Goal: Information Seeking & Learning: Learn about a topic

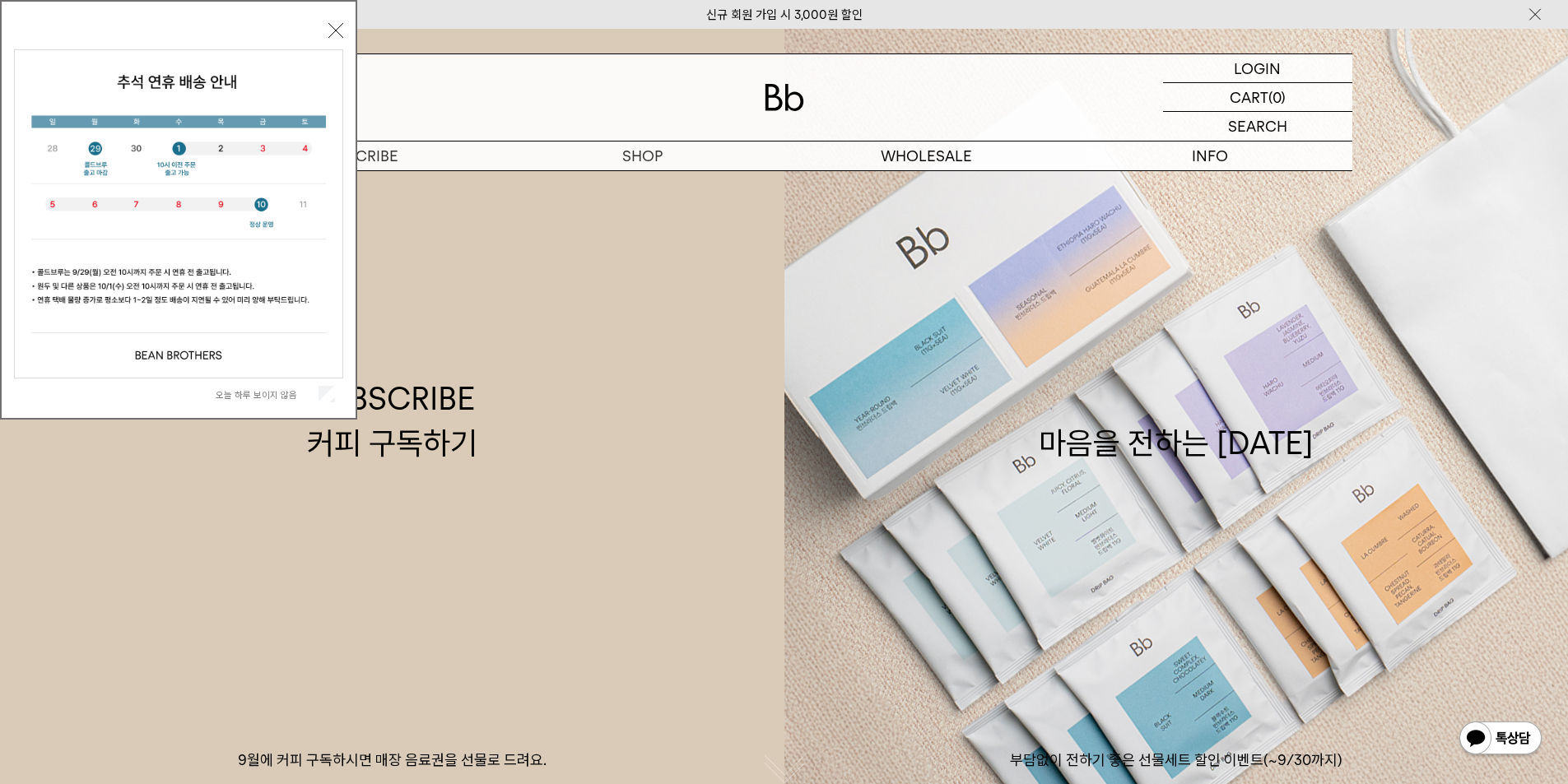
click at [264, 403] on div "오늘 하루 보이지 않음" at bounding box center [179, 393] width 330 height 31
click at [269, 394] on label "오늘 하루 보이지 않음" at bounding box center [265, 395] width 100 height 12
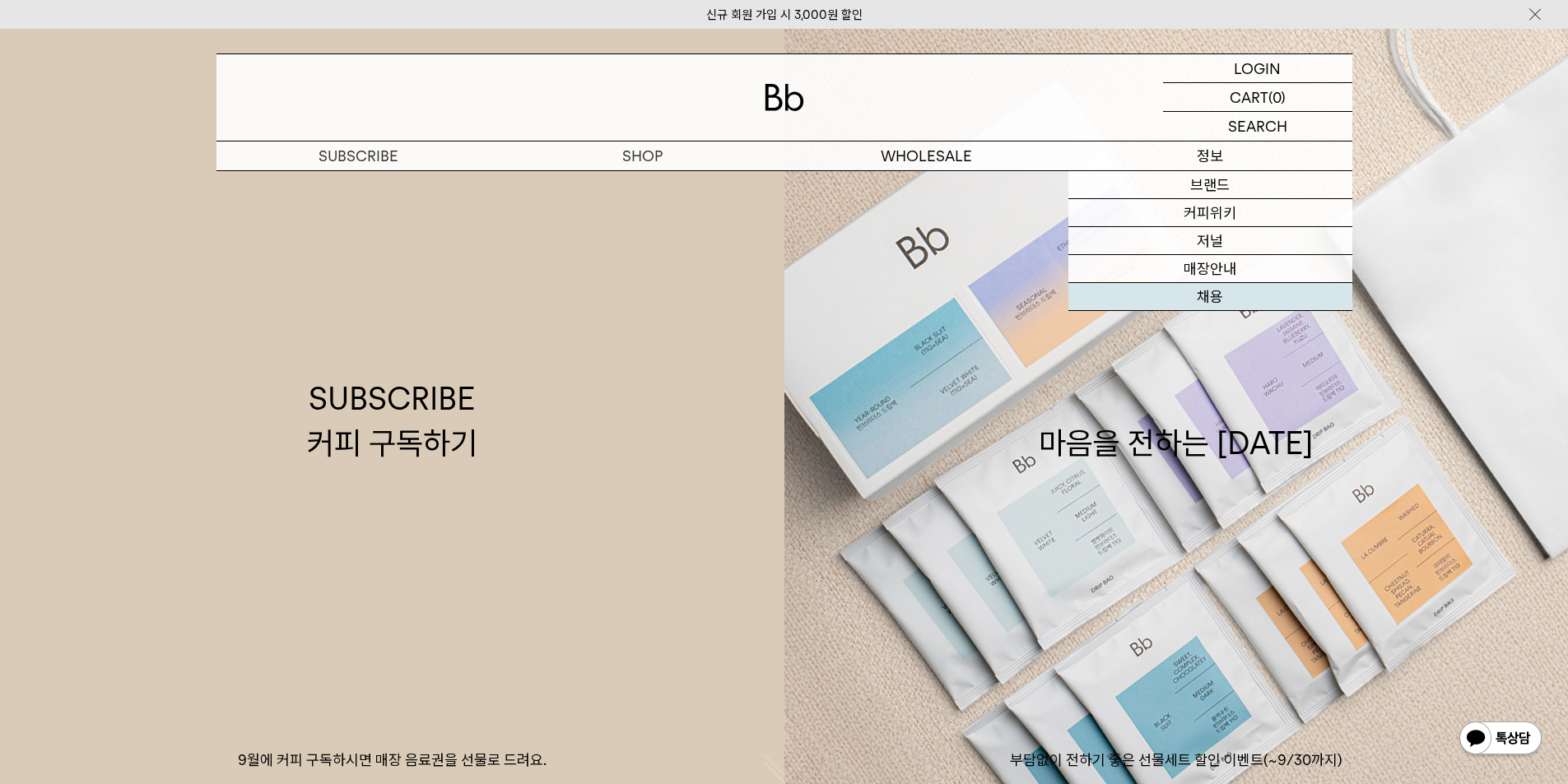
click at [1229, 294] on link "채용" at bounding box center [1210, 297] width 284 height 28
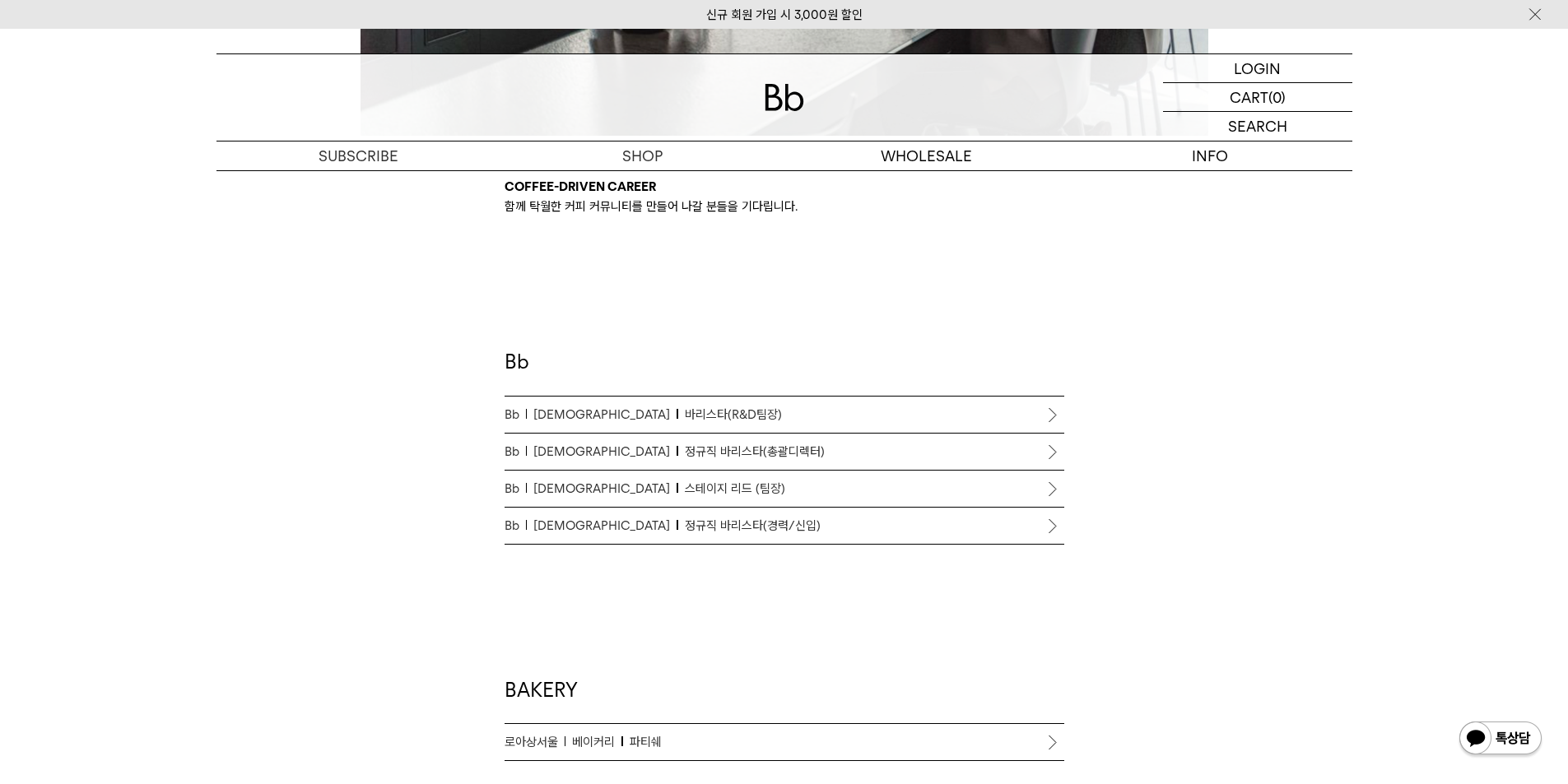
scroll to position [906, 0]
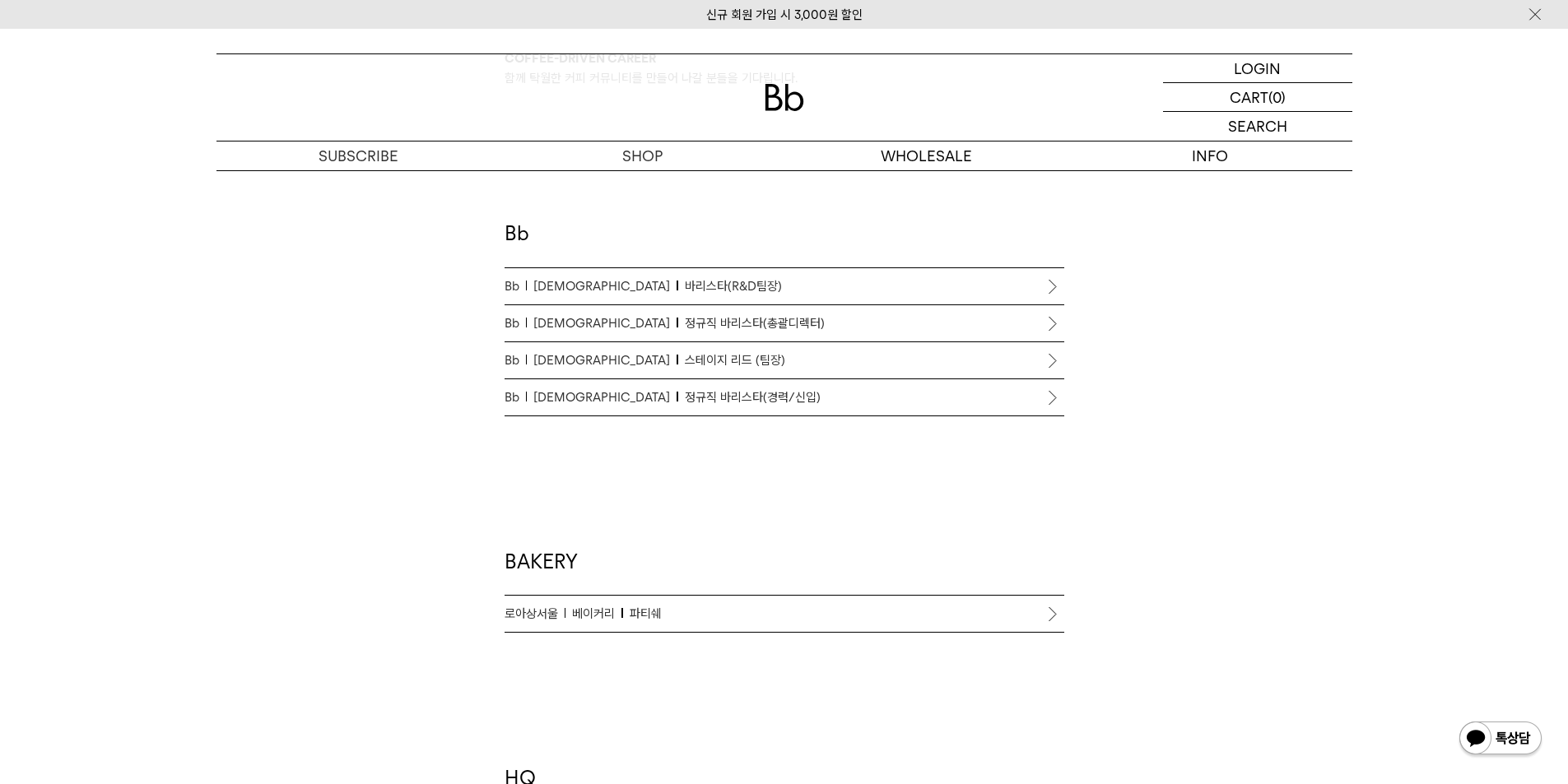
click at [721, 410] on link "Bb 바리스타 정규직 바리스타(경력/신입)" at bounding box center [784, 397] width 559 height 36
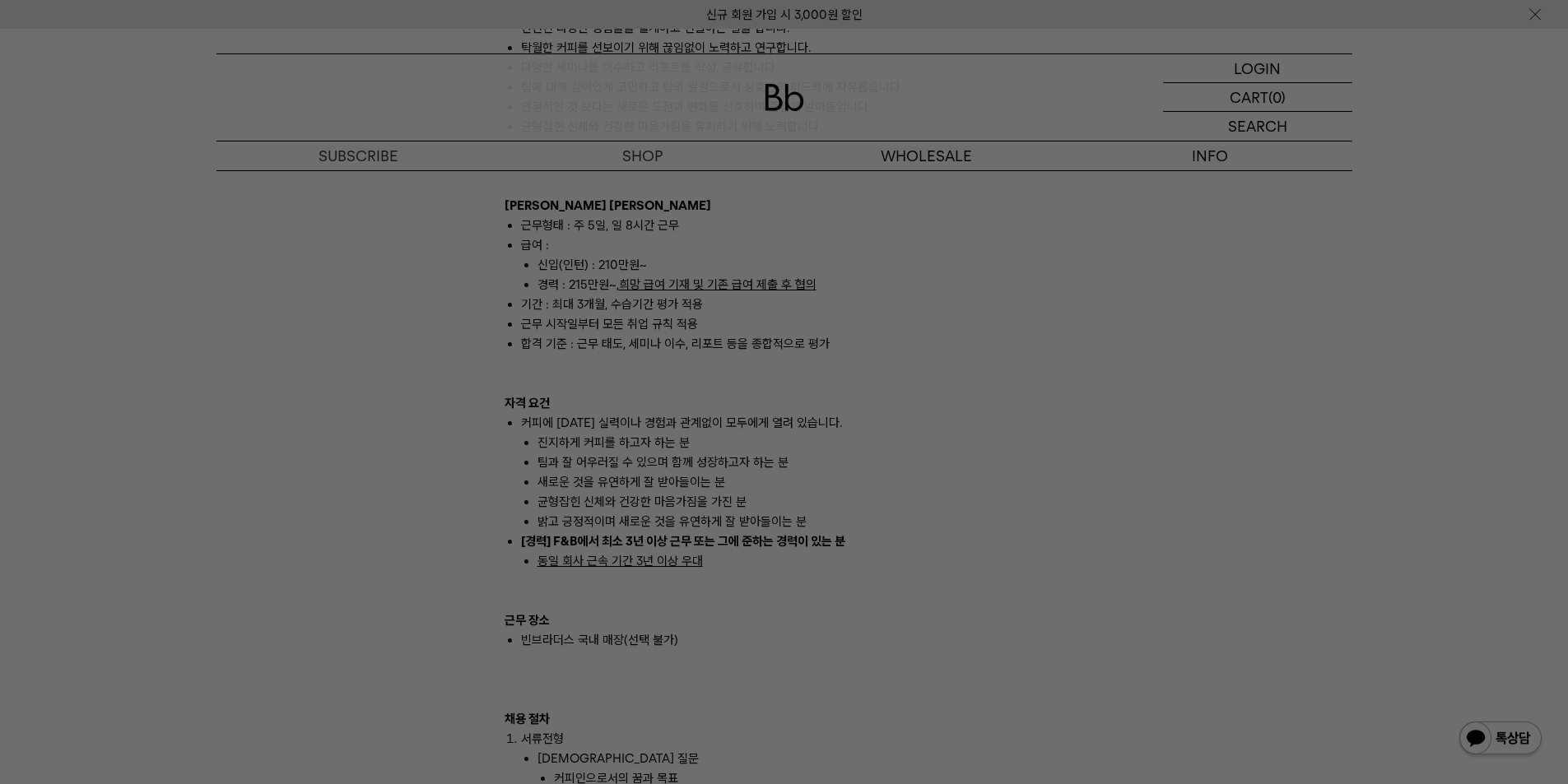
scroll to position [1399, 0]
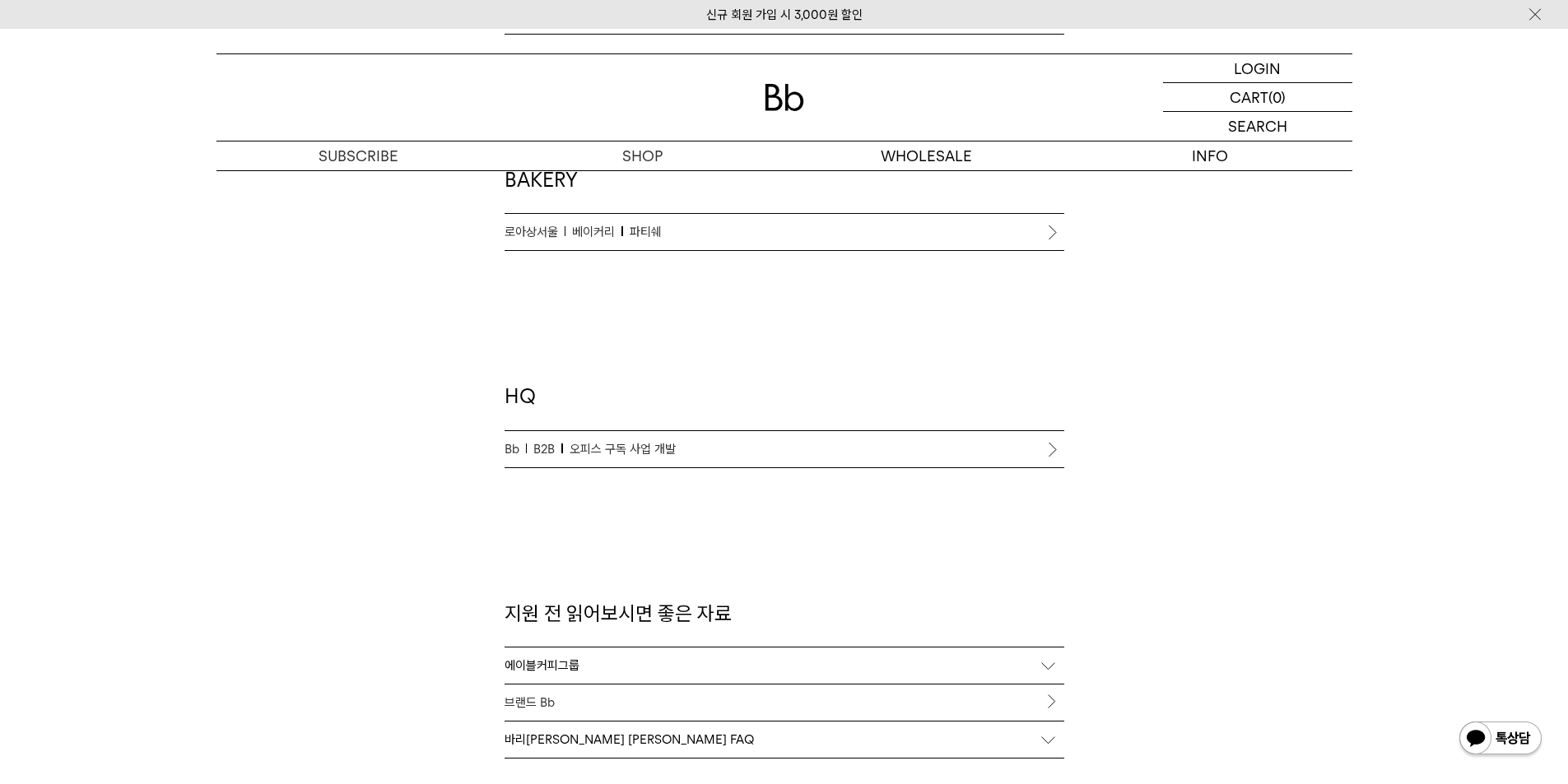
scroll to position [1316, 0]
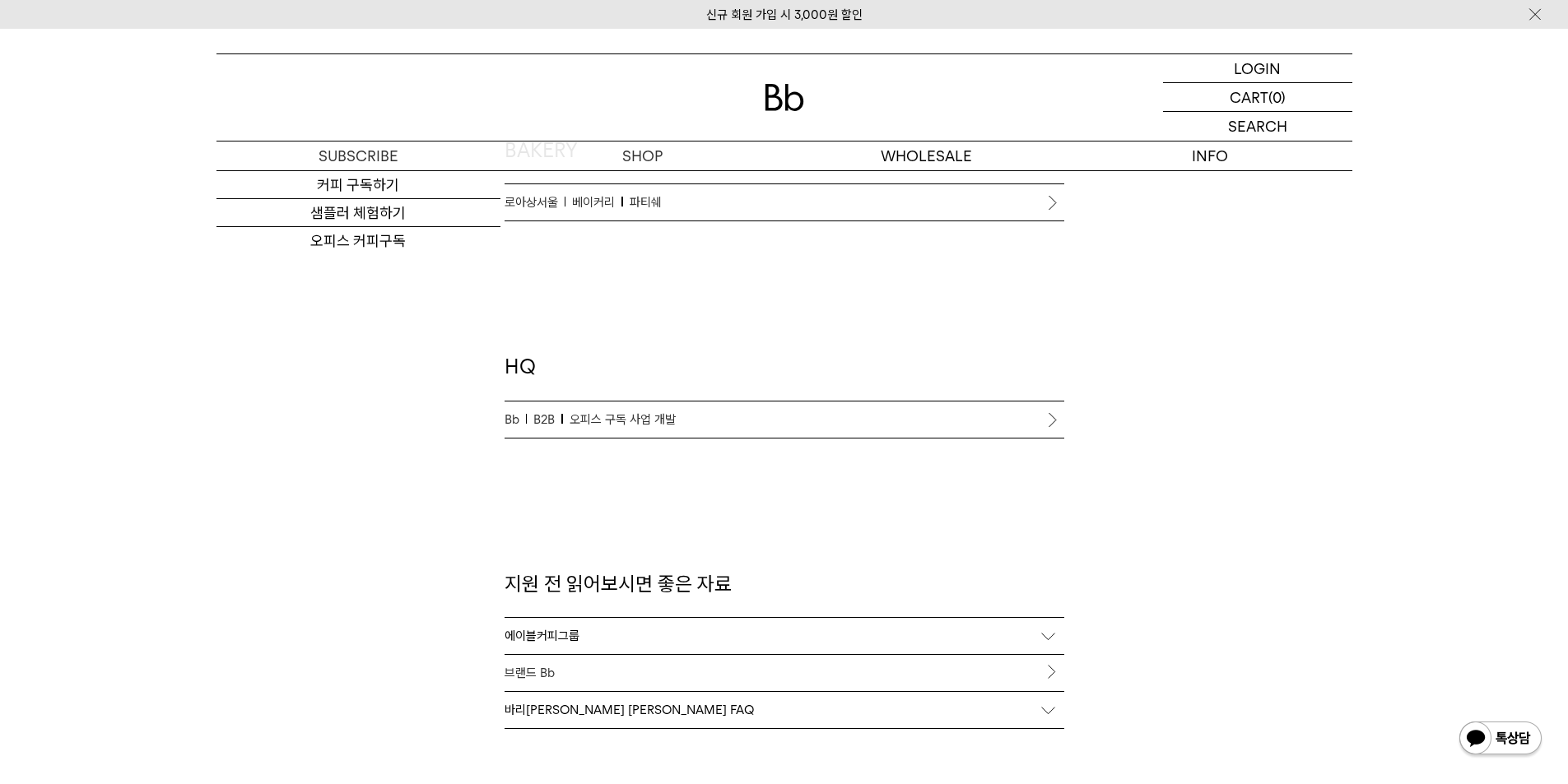
click at [589, 431] on link "Bb B2B 오피스 구독 사업 개발" at bounding box center [784, 419] width 559 height 36
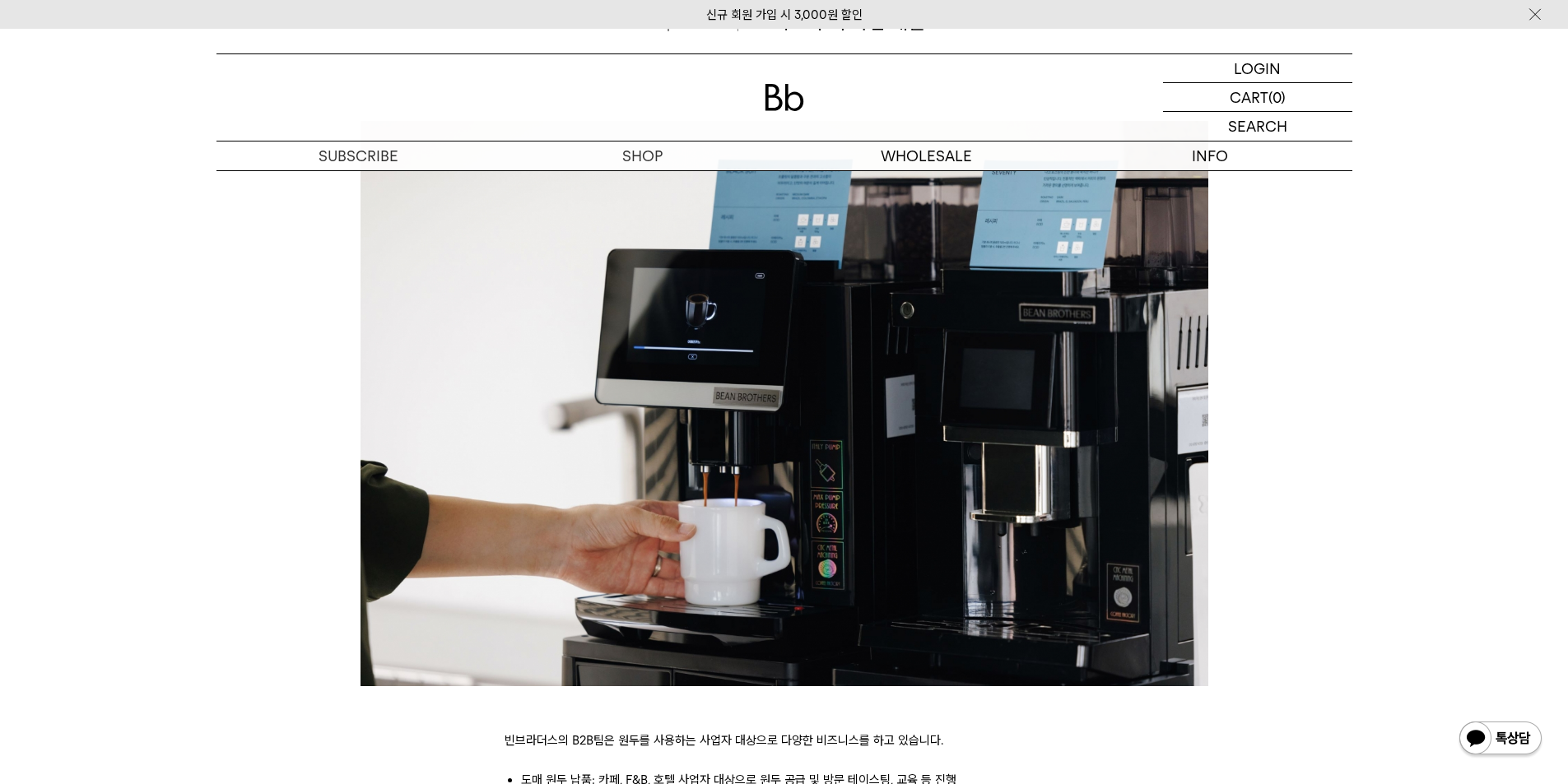
scroll to position [164, 0]
